Goal: Navigation & Orientation: Find specific page/section

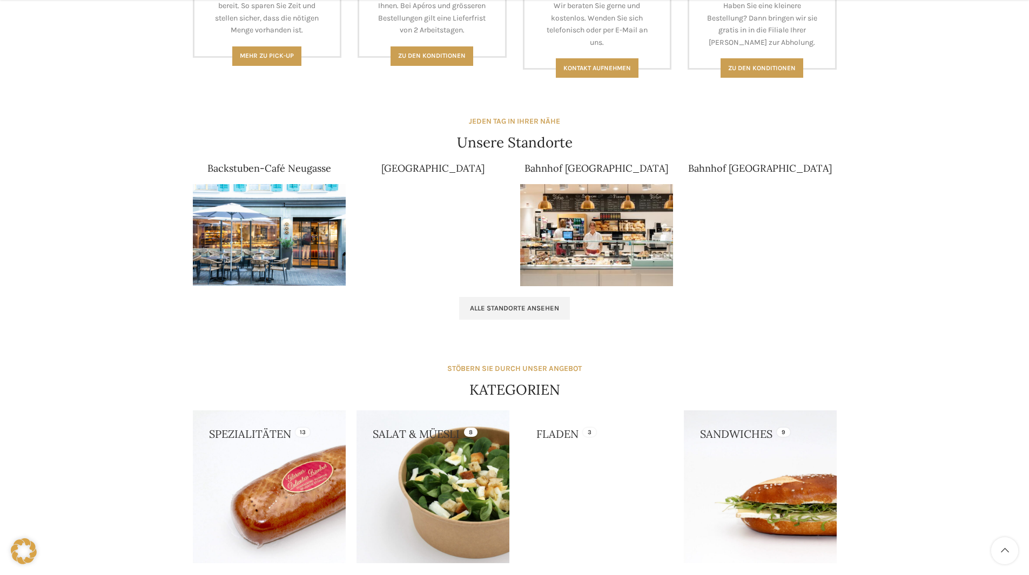
scroll to position [594, 0]
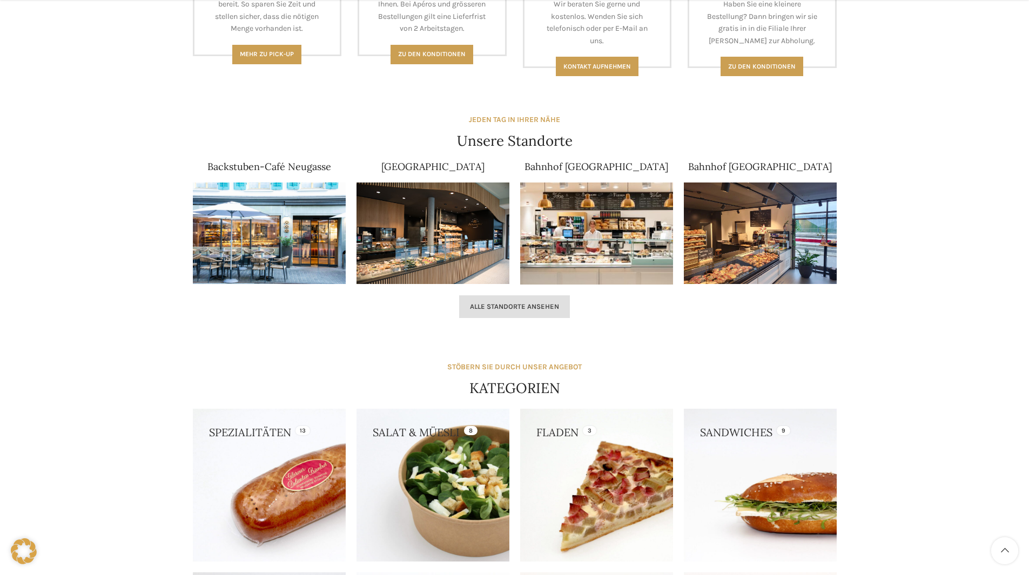
click at [511, 304] on span "Alle Standorte ansehen" at bounding box center [514, 306] width 89 height 9
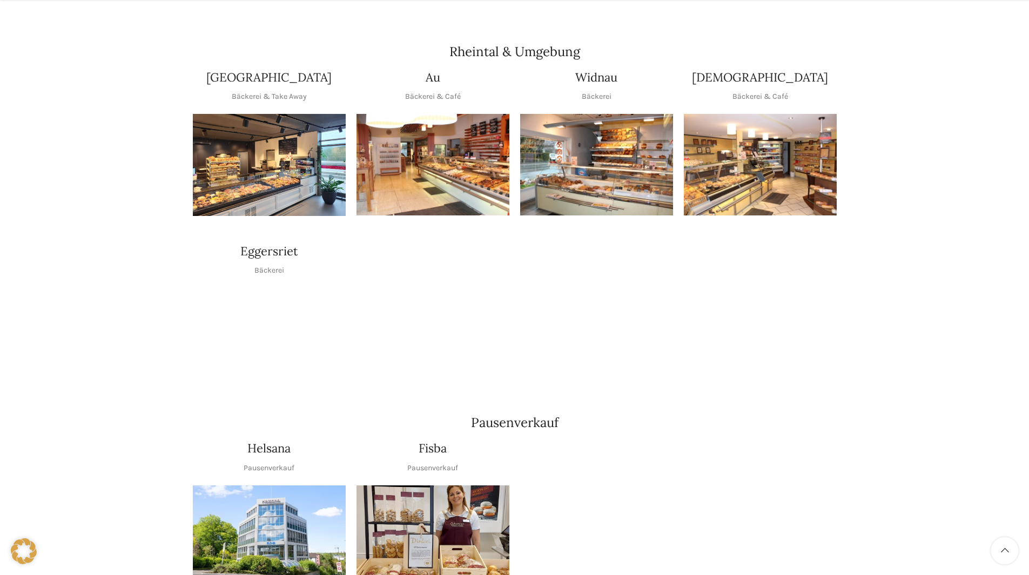
scroll to position [972, 0]
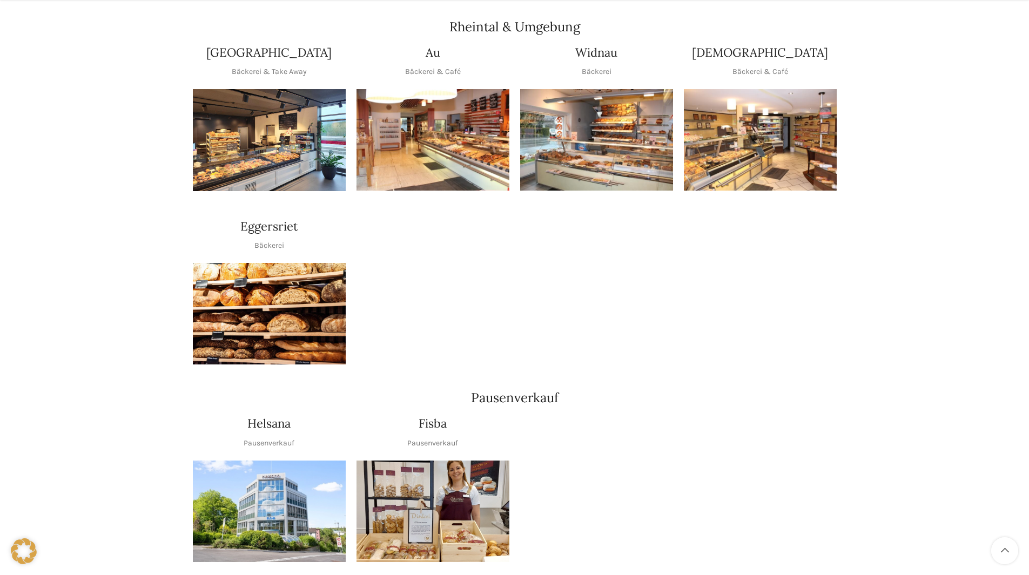
click at [281, 284] on img "1 / 1" at bounding box center [269, 314] width 153 height 102
